Goal: Transaction & Acquisition: Purchase product/service

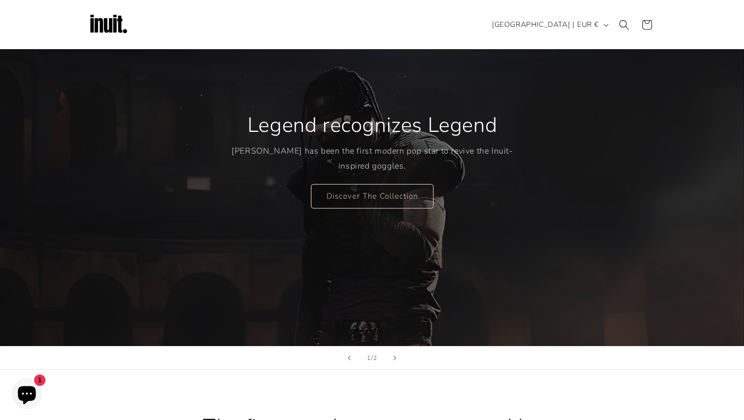
scroll to position [92, 0]
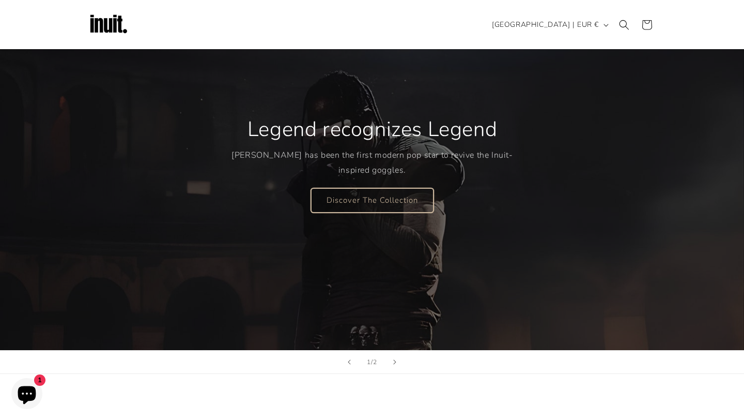
click at [405, 198] on link "Discover The Collection" at bounding box center [372, 200] width 123 height 24
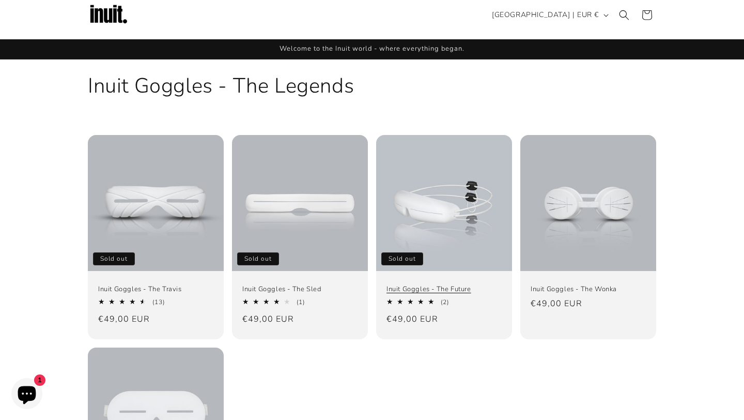
scroll to position [12, 0]
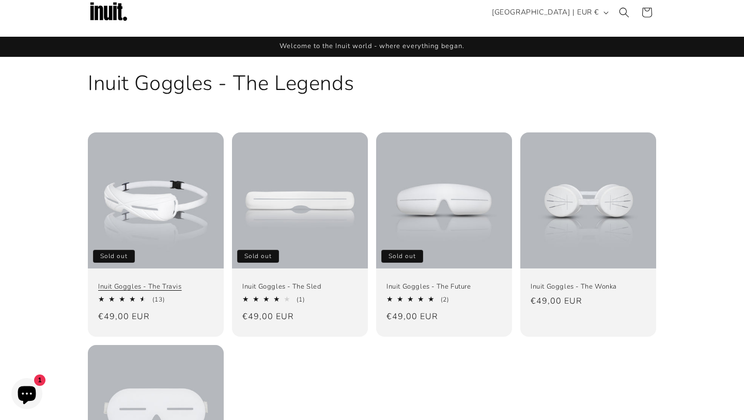
click at [173, 282] on link "Inuit Goggles - The Travis" at bounding box center [155, 286] width 115 height 9
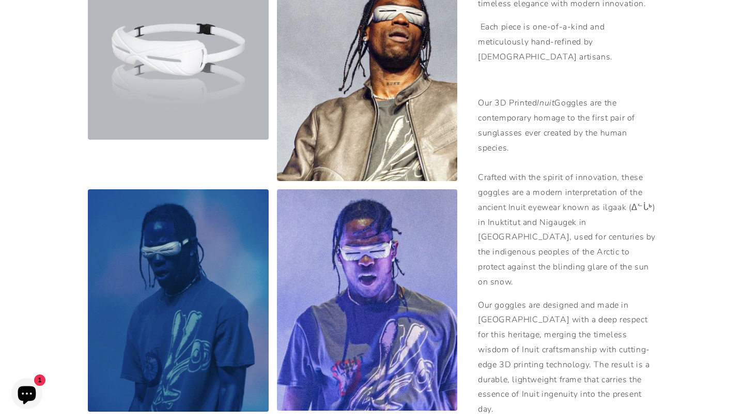
scroll to position [490, 0]
